Goal: Transaction & Acquisition: Book appointment/travel/reservation

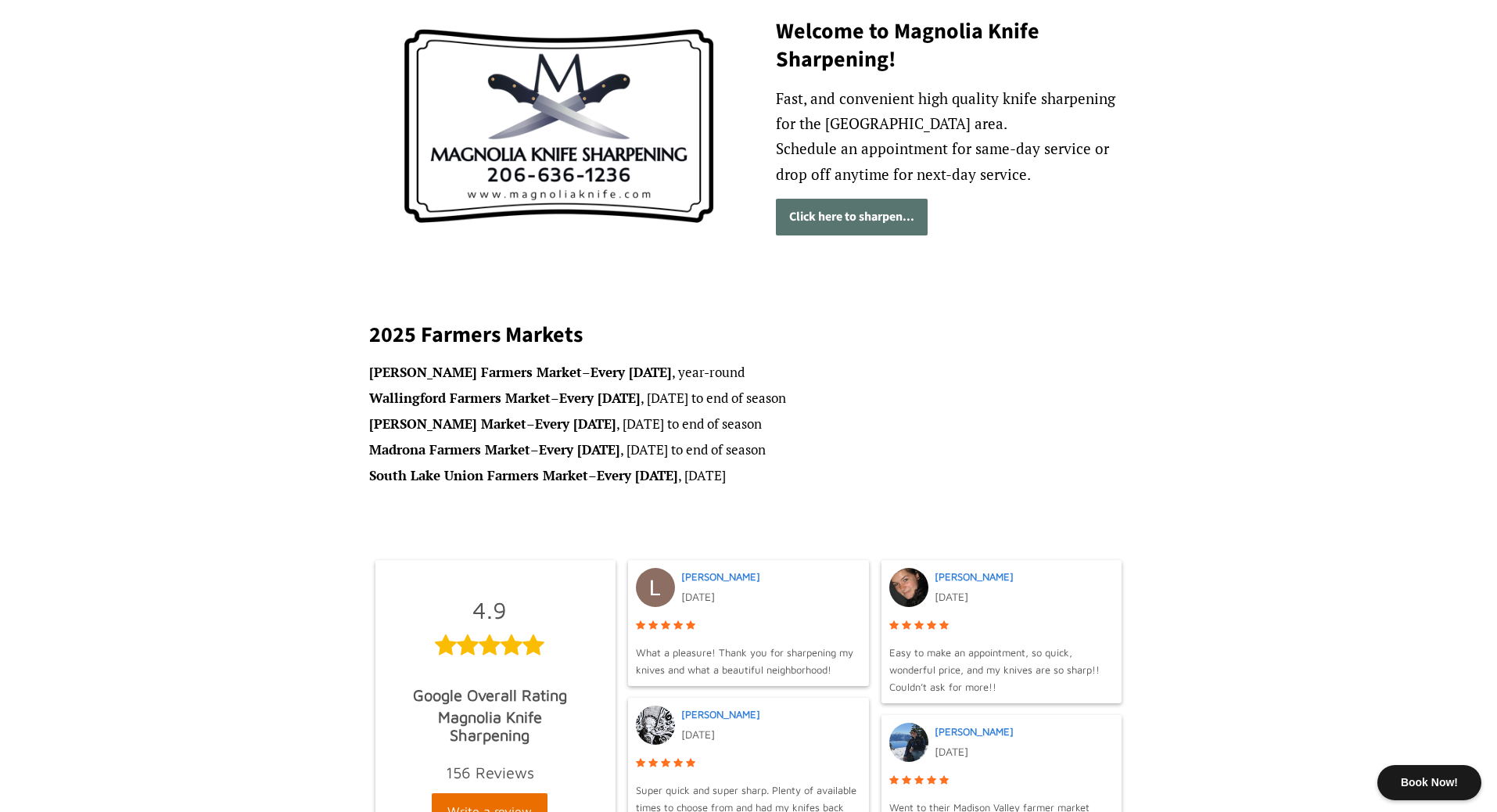
scroll to position [229, 0]
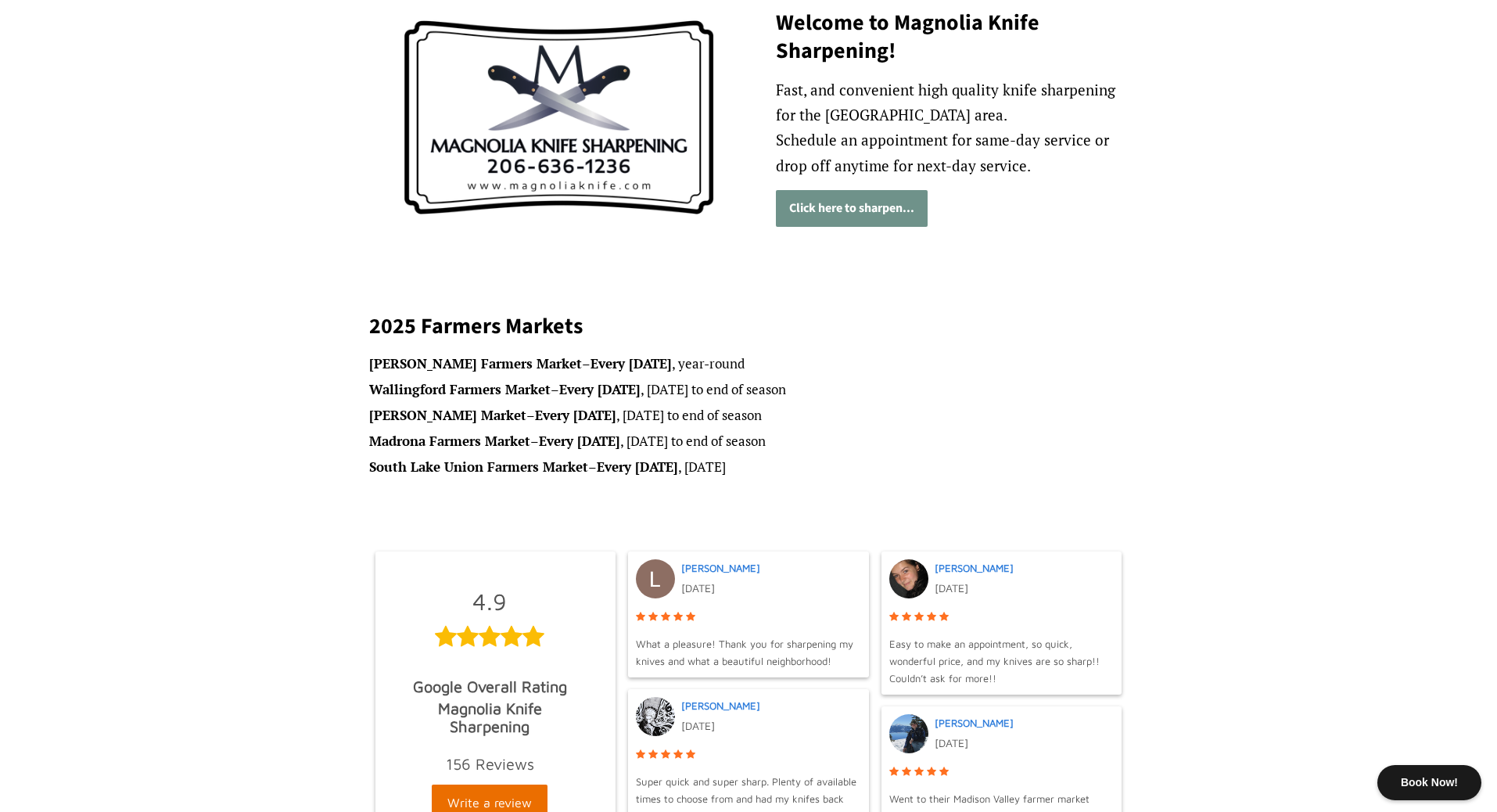
click at [909, 218] on link "Click here to sharpen..." at bounding box center [852, 208] width 152 height 37
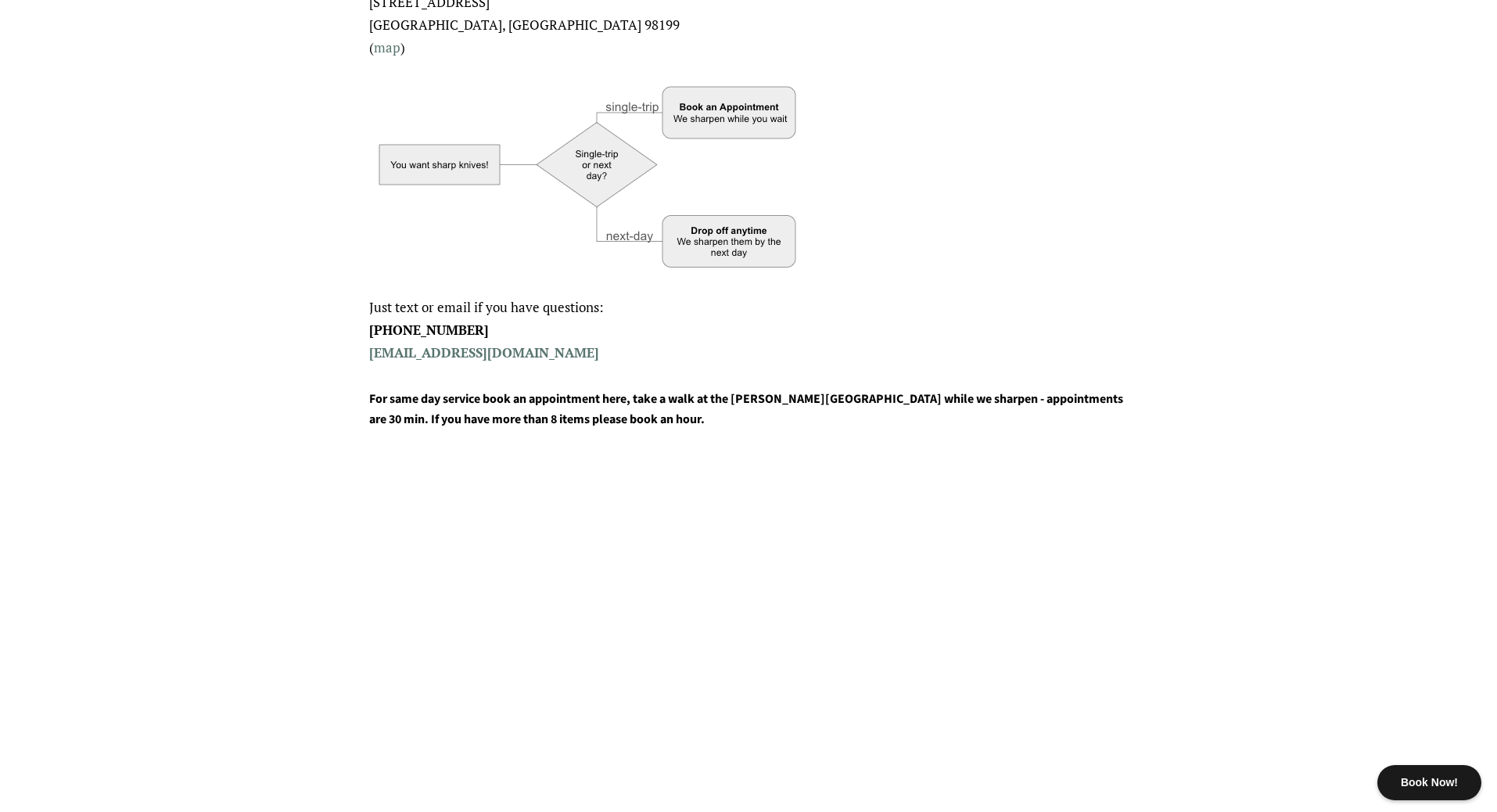
scroll to position [471, 0]
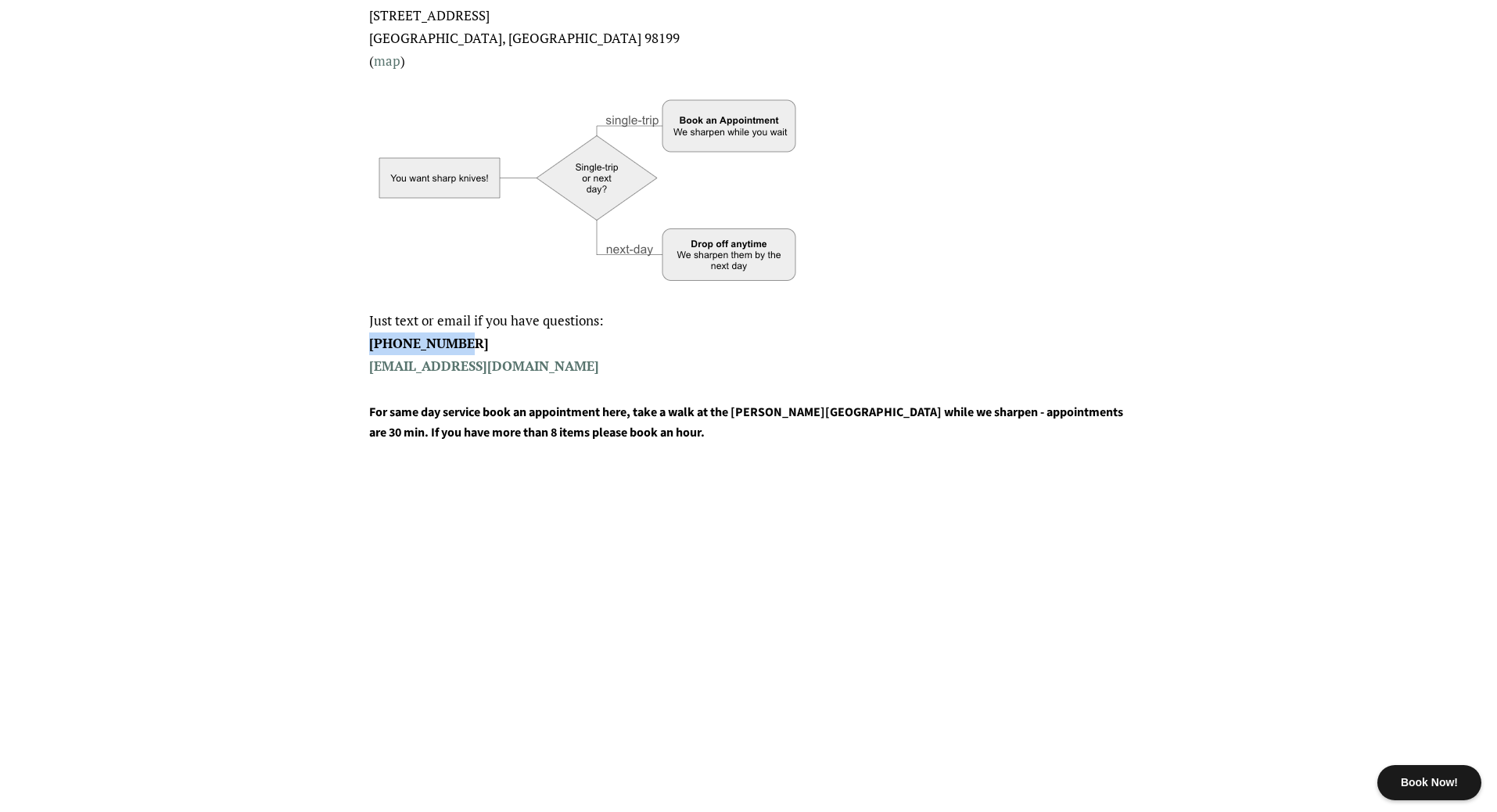
drag, startPoint x: 468, startPoint y: 333, endPoint x: 351, endPoint y: 332, distance: 117.0
copy strong "[PHONE_NUMBER]"
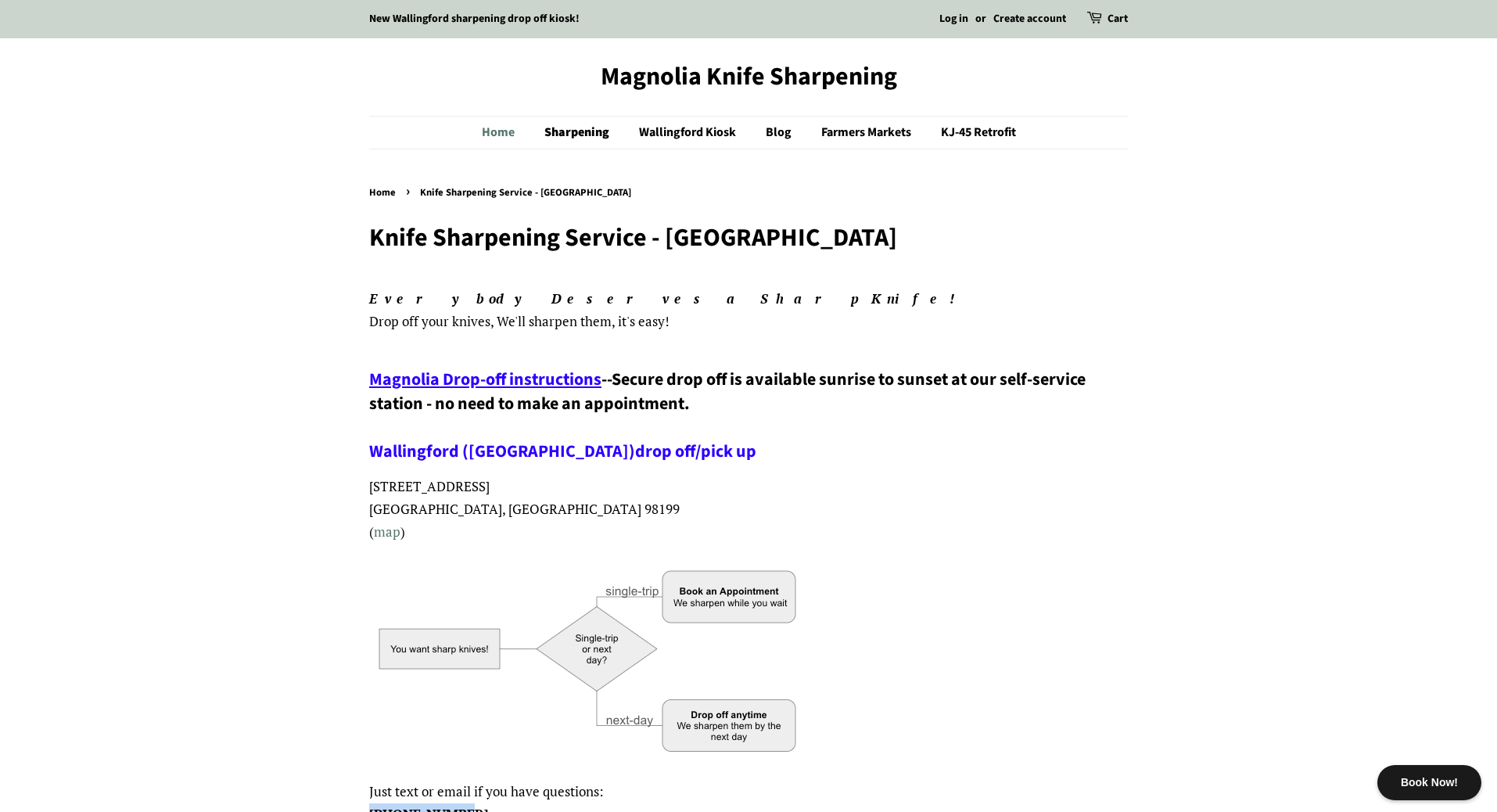
click at [500, 132] on link "Home" at bounding box center [506, 132] width 49 height 32
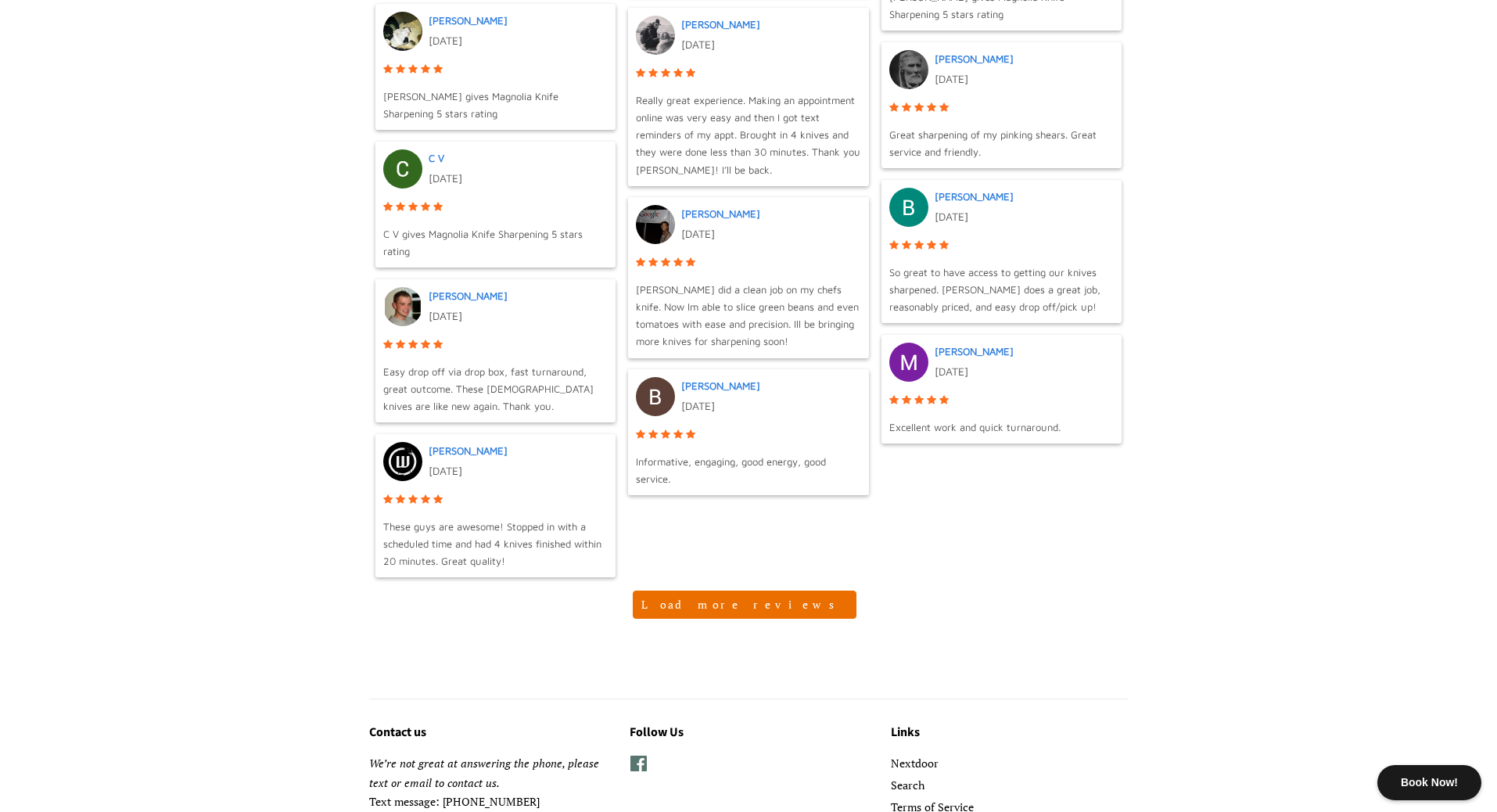
scroll to position [1589, 0]
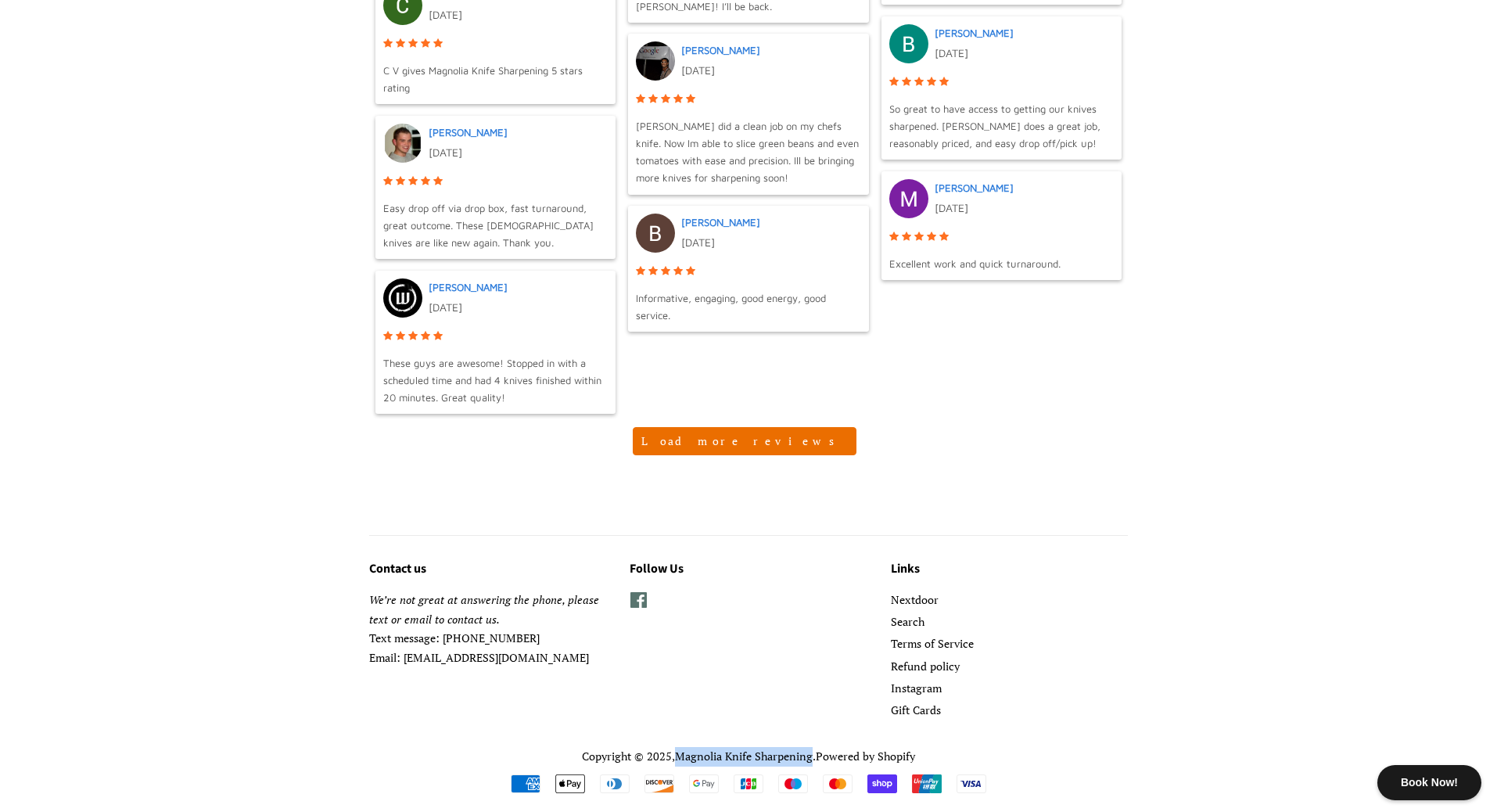
copy p "Magnolia Knife Sharpening"
drag, startPoint x: 673, startPoint y: 747, endPoint x: 813, endPoint y: 750, distance: 140.0
click at [813, 750] on p "Copyright © 2025, Magnolia Knife Sharpening . Powered by Shopify" at bounding box center [748, 757] width 758 height 20
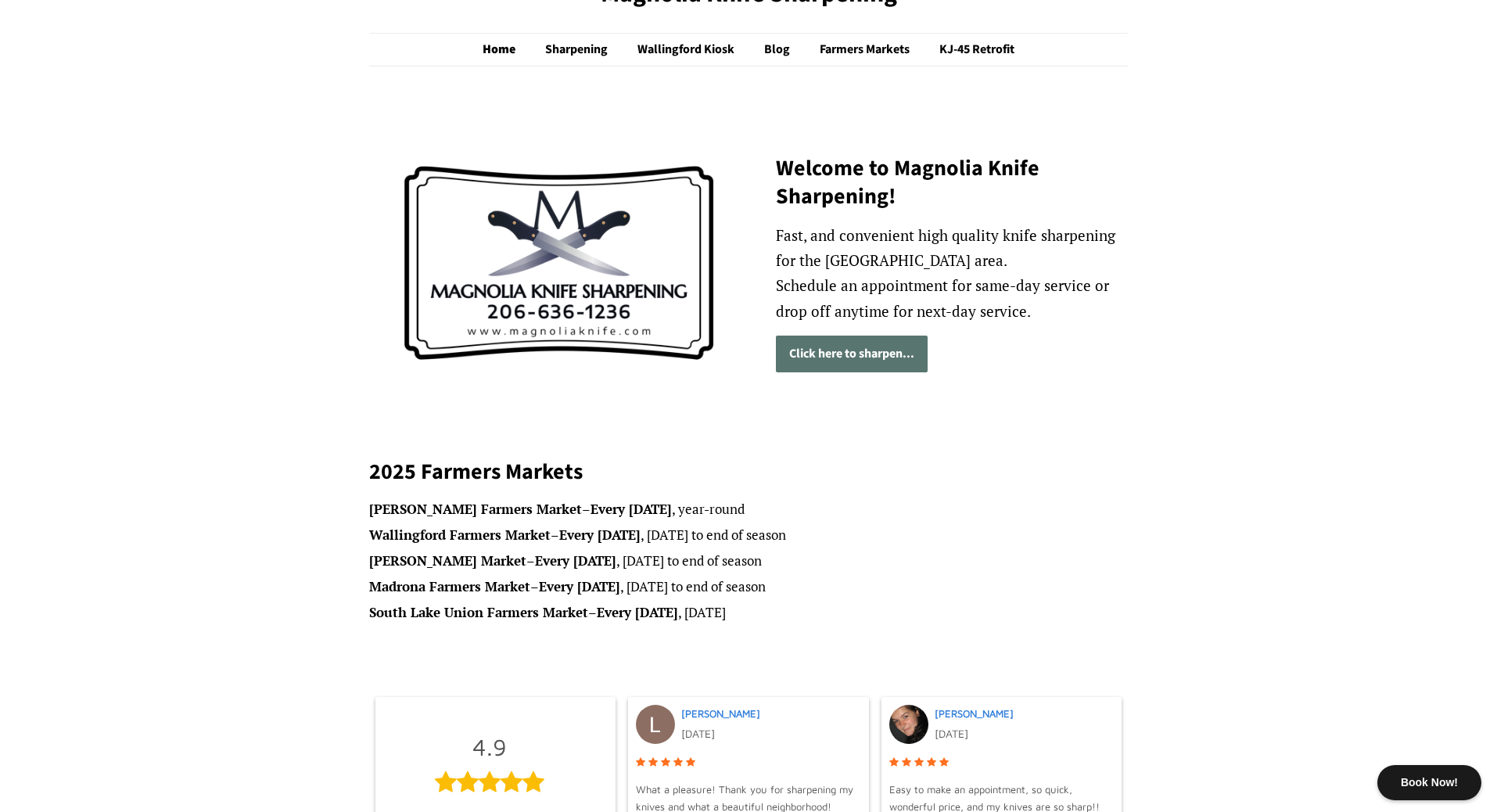
scroll to position [99, 0]
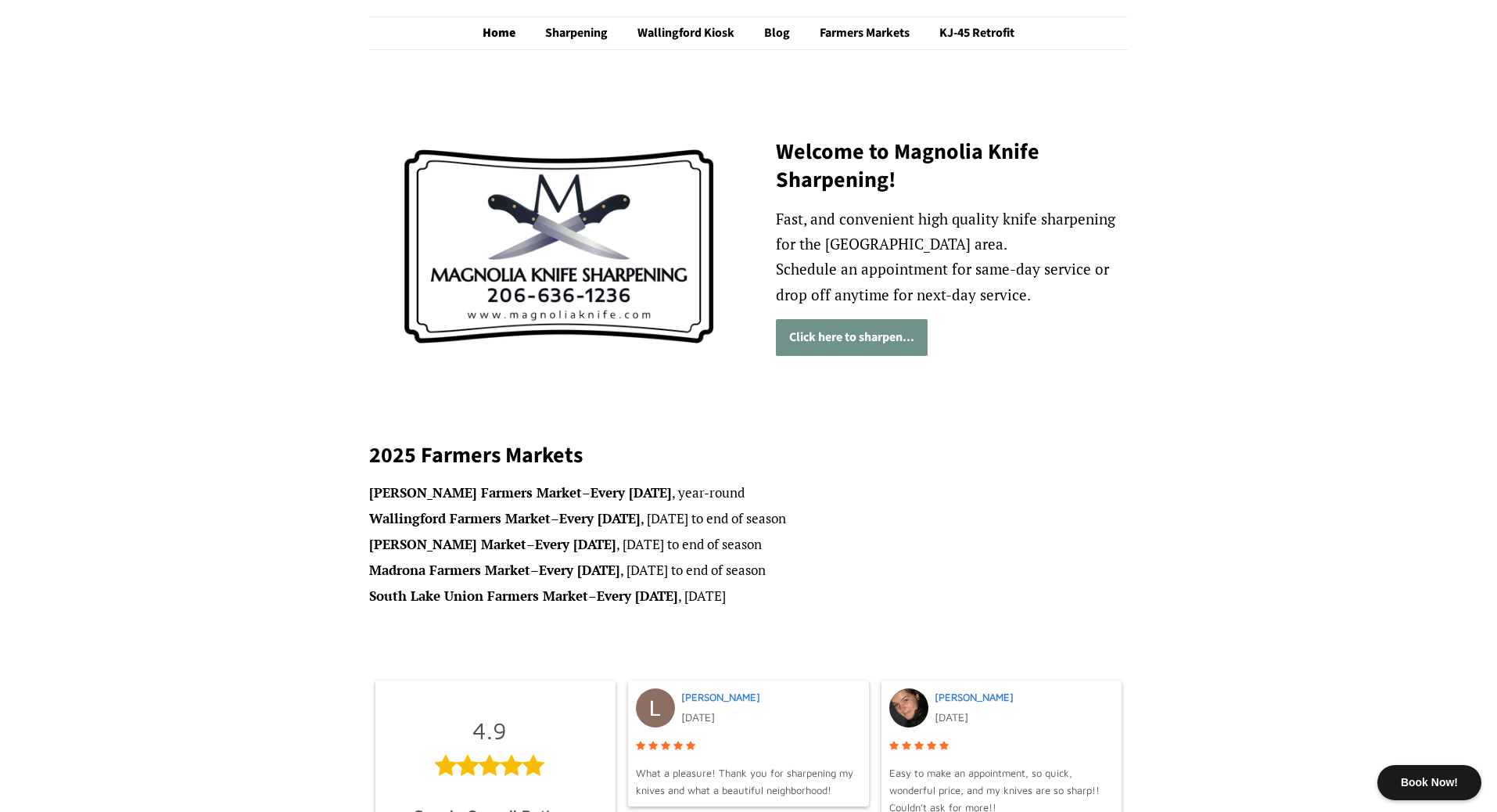
click at [851, 345] on link "Click here to sharpen..." at bounding box center [852, 337] width 152 height 37
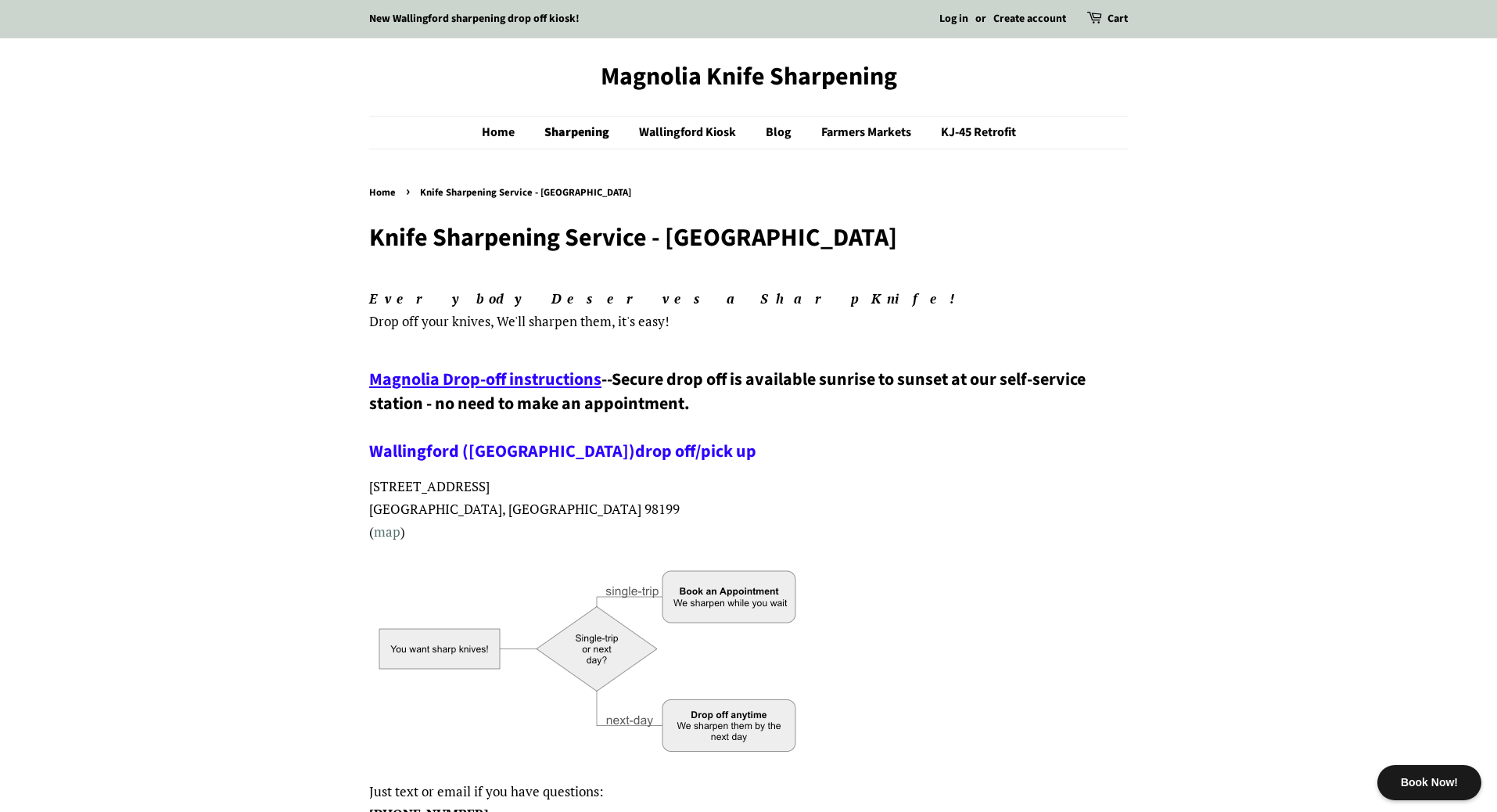
scroll to position [4, 0]
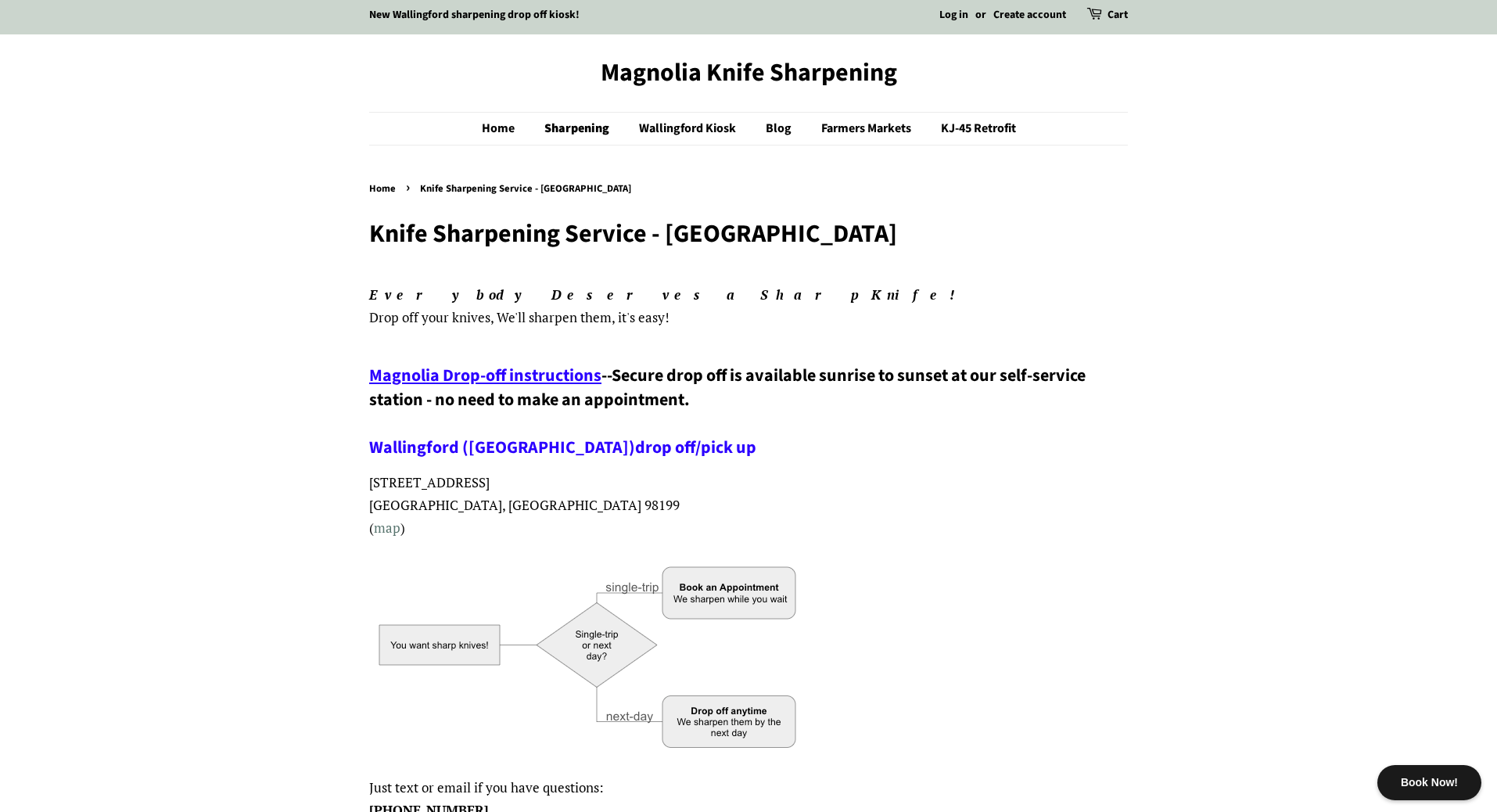
click at [1394, 784] on div "Book Now!" at bounding box center [1429, 782] width 104 height 35
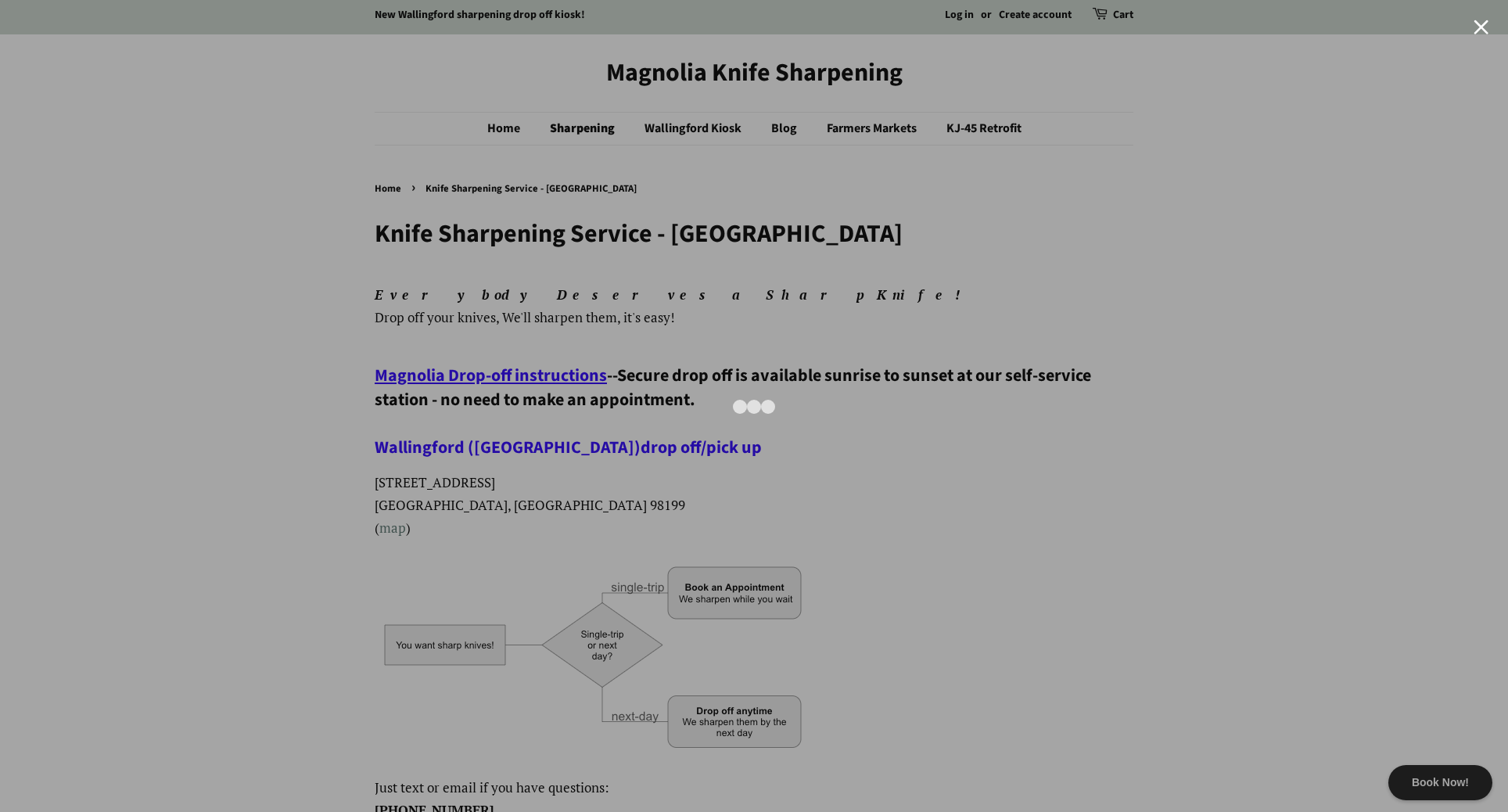
click at [1208, 148] on div at bounding box center [754, 406] width 1508 height 812
